Goal: Task Accomplishment & Management: Manage account settings

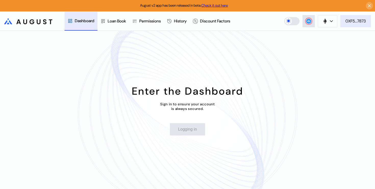
click at [360, 22] on div "0XF5...7873" at bounding box center [356, 20] width 20 height 5
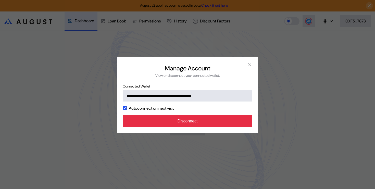
click at [213, 123] on button "Disconnect" at bounding box center [188, 121] width 130 height 12
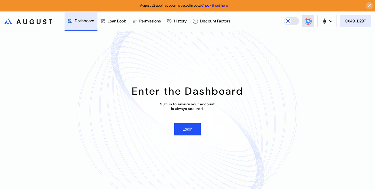
click at [352, 18] on div "0X49...B29F" at bounding box center [355, 20] width 21 height 5
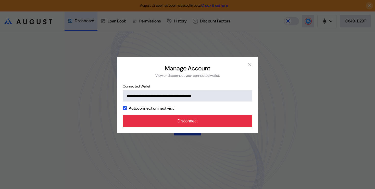
click at [223, 120] on button "Disconnect" at bounding box center [188, 121] width 130 height 12
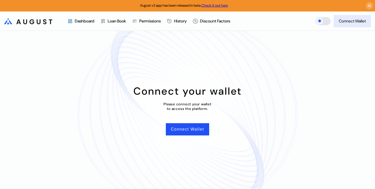
click at [358, 25] on button "Connect Wallet" at bounding box center [352, 21] width 37 height 12
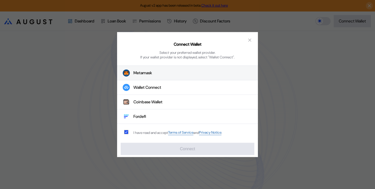
click at [159, 78] on button "Metamask" at bounding box center [187, 73] width 141 height 15
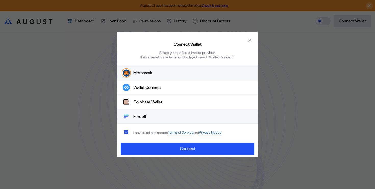
click at [152, 119] on button "Fordefi" at bounding box center [187, 117] width 141 height 15
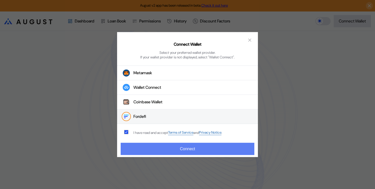
click at [160, 147] on button "Connect" at bounding box center [188, 149] width 134 height 12
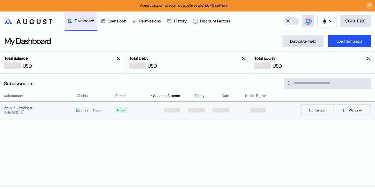
click at [148, 109] on td at bounding box center [158, 110] width 46 height 17
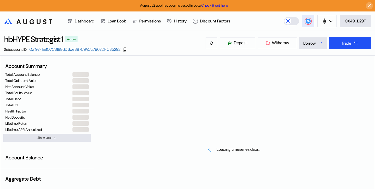
click at [307, 23] on circle at bounding box center [308, 21] width 5 height 5
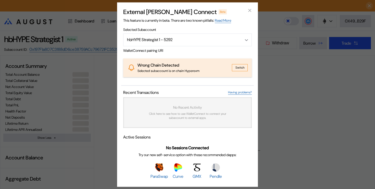
click at [240, 67] on button "Switch" at bounding box center [240, 67] width 16 height 7
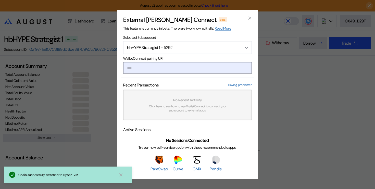
type input "**********"
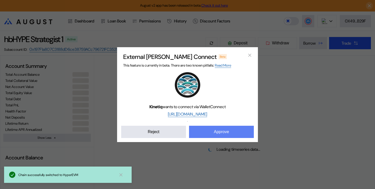
click at [223, 135] on button "Approve" at bounding box center [221, 132] width 65 height 12
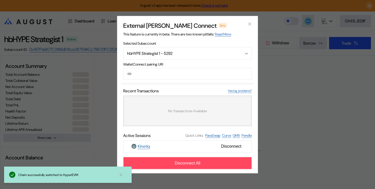
select select "*"
click at [198, 61] on div "Selected Subaccount hbHYPE Strategist 1 - 5292 hbHYPE Strategist 1 - 5292 Walle…" at bounding box center [187, 105] width 133 height 128
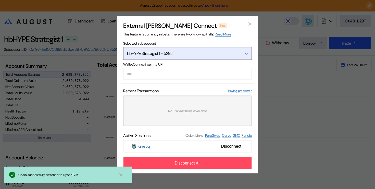
click at [205, 56] on button "hbHYPE Strategist 1 - 5292" at bounding box center [187, 53] width 129 height 13
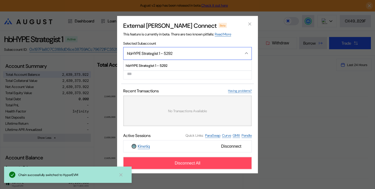
click at [205, 56] on button "hbHYPE Strategist 1 - 5292" at bounding box center [187, 53] width 129 height 13
click at [250, 21] on icon "close modal" at bounding box center [249, 23] width 5 height 5
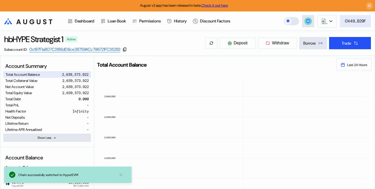
click at [346, 23] on div "0X49...B29F" at bounding box center [355, 20] width 21 height 5
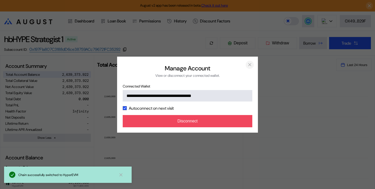
click at [250, 66] on icon "close modal" at bounding box center [249, 64] width 5 height 5
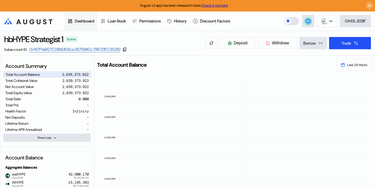
click at [89, 23] on div "Dashboard" at bounding box center [85, 20] width 20 height 5
